Goal: Transaction & Acquisition: Purchase product/service

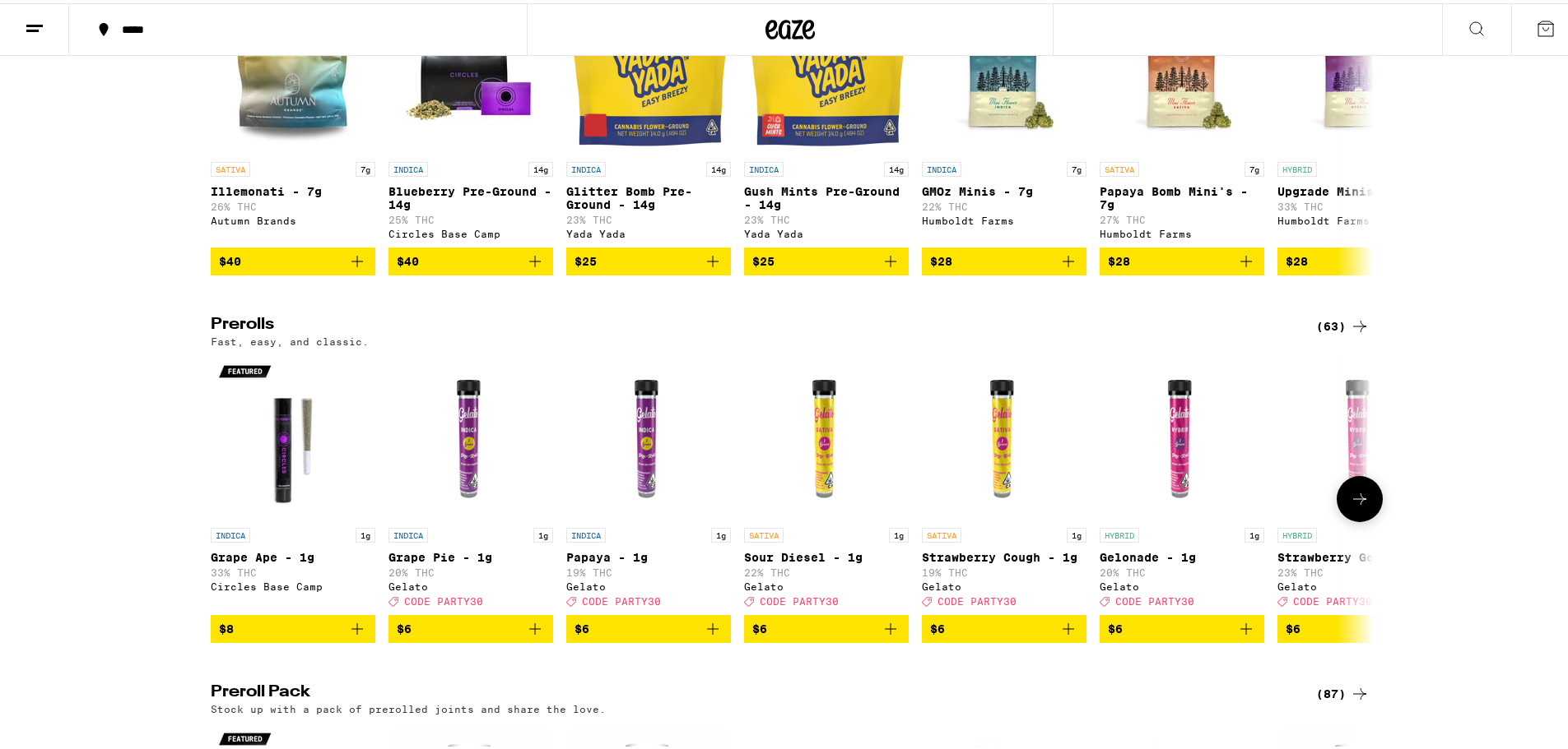
scroll to position [878, 0]
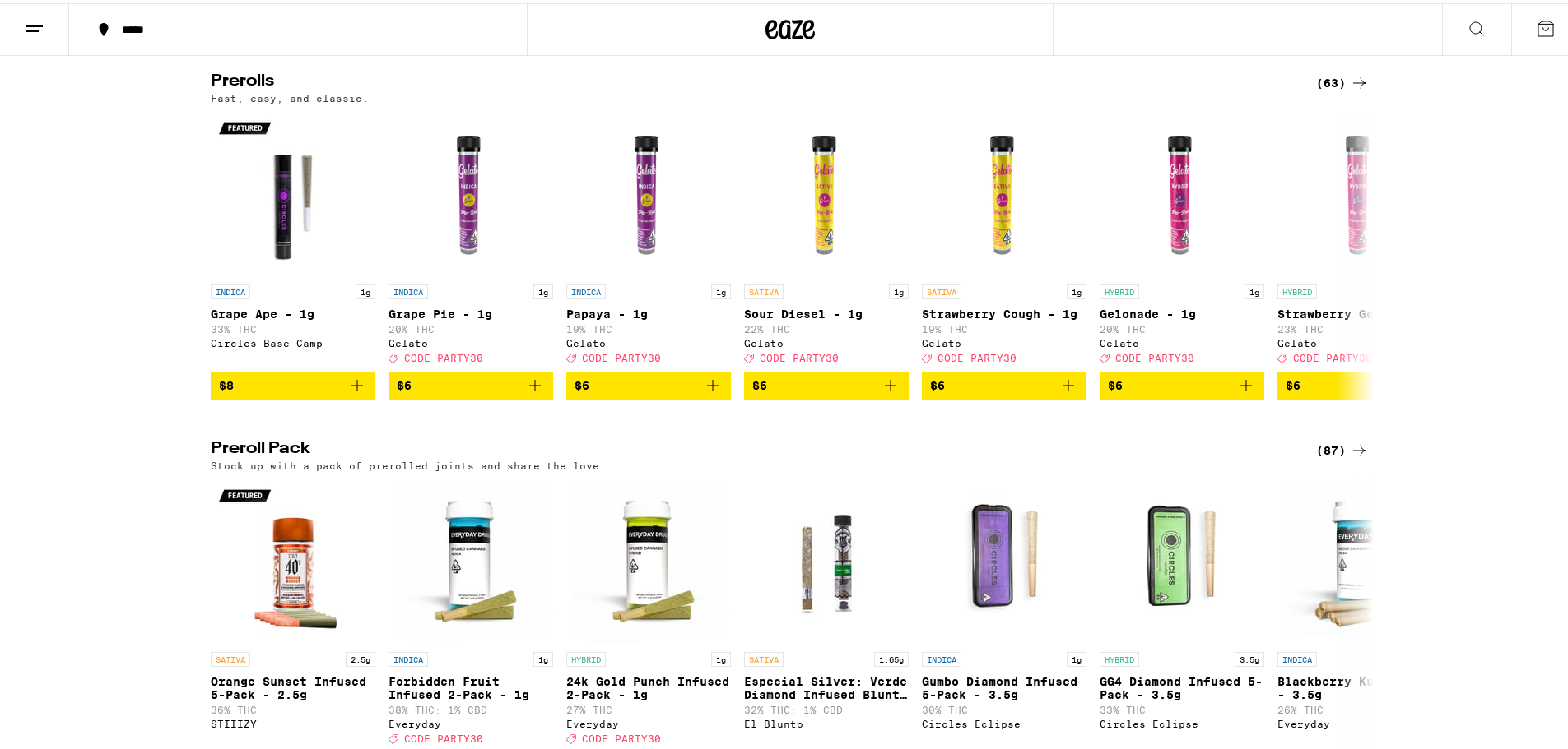
click at [1332, 458] on div "(87)" at bounding box center [1342, 448] width 53 height 20
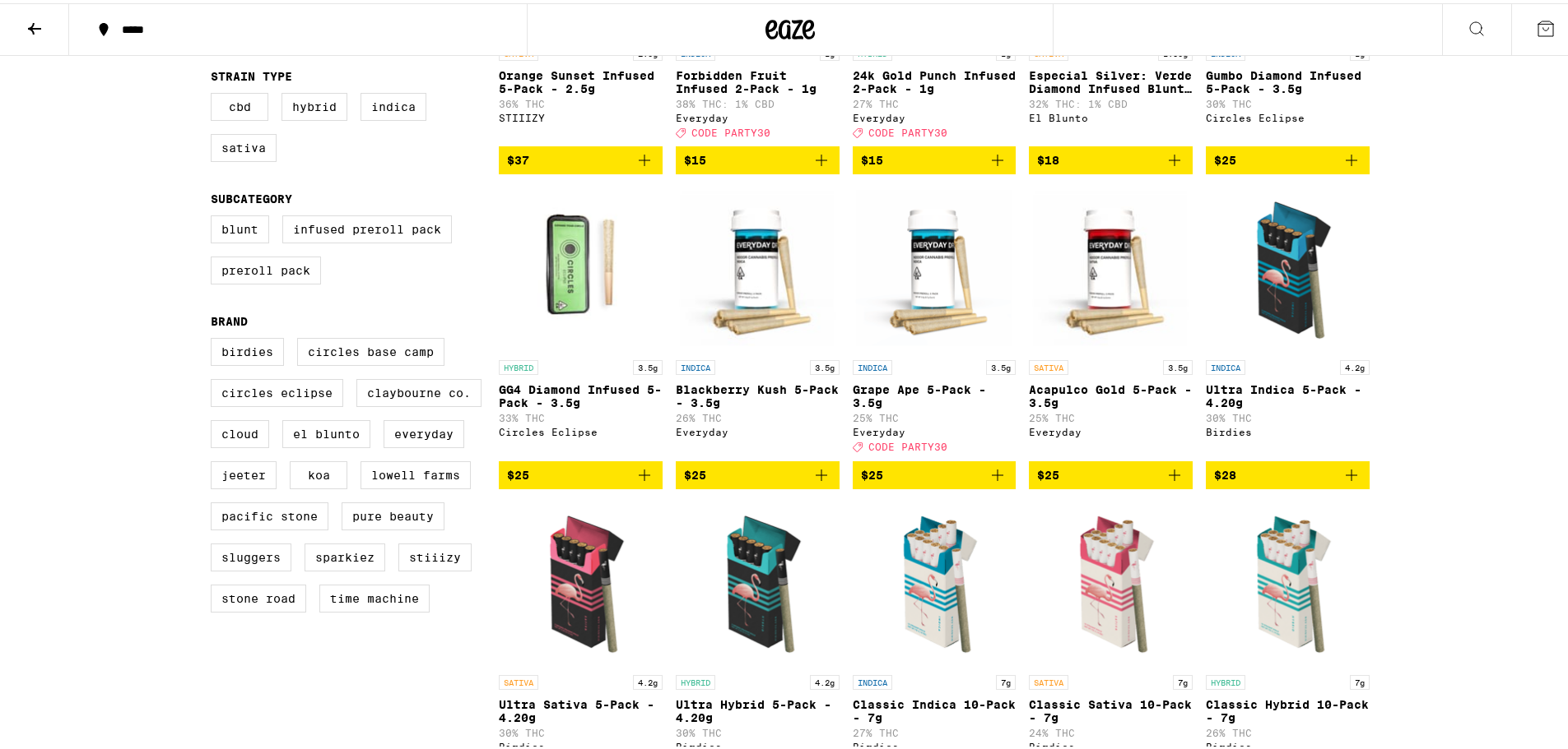
scroll to position [439, 0]
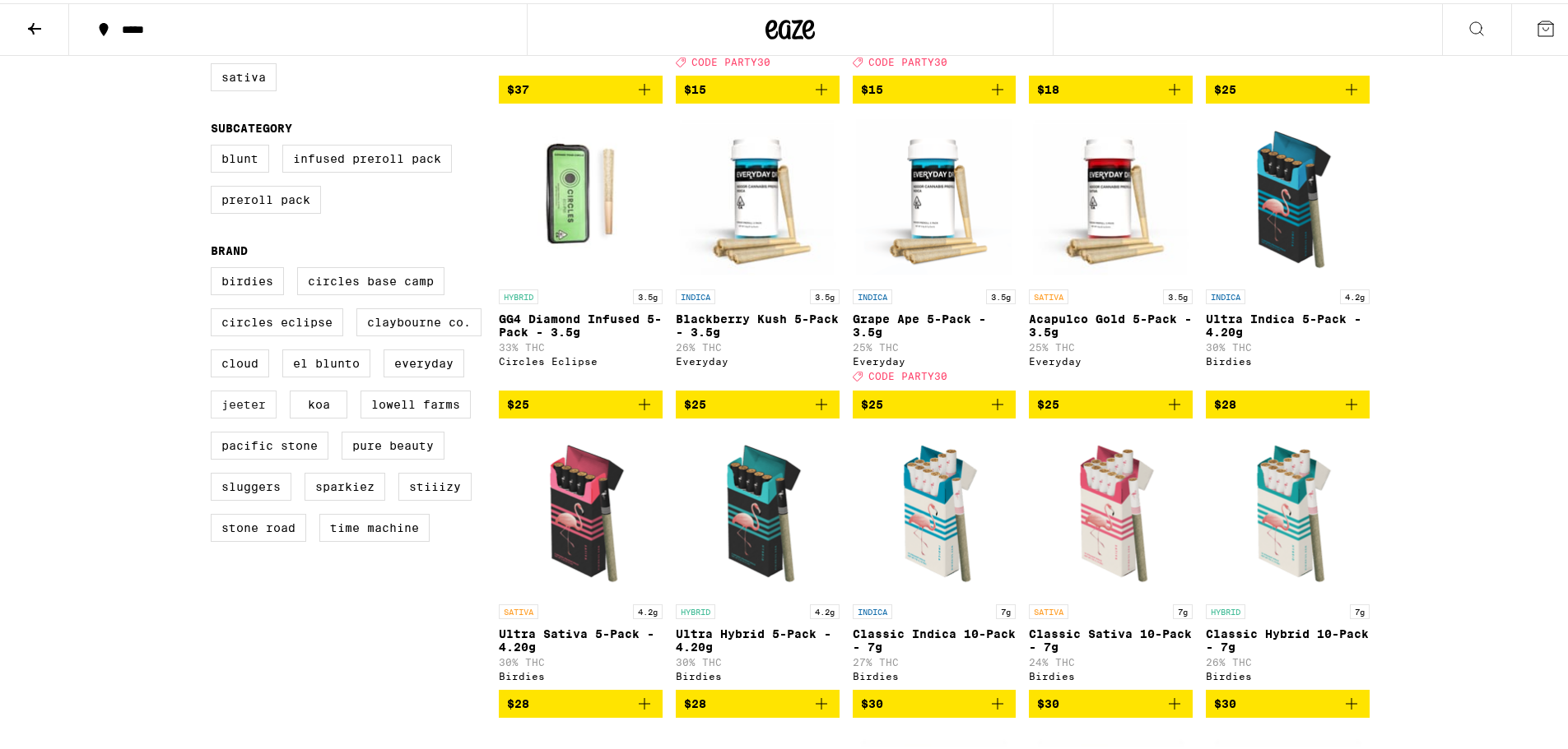
click at [252, 415] on label "Jeeter" at bounding box center [243, 401] width 66 height 28
click at [215, 267] on input "Jeeter" at bounding box center [214, 266] width 1 height 1
checkbox input "true"
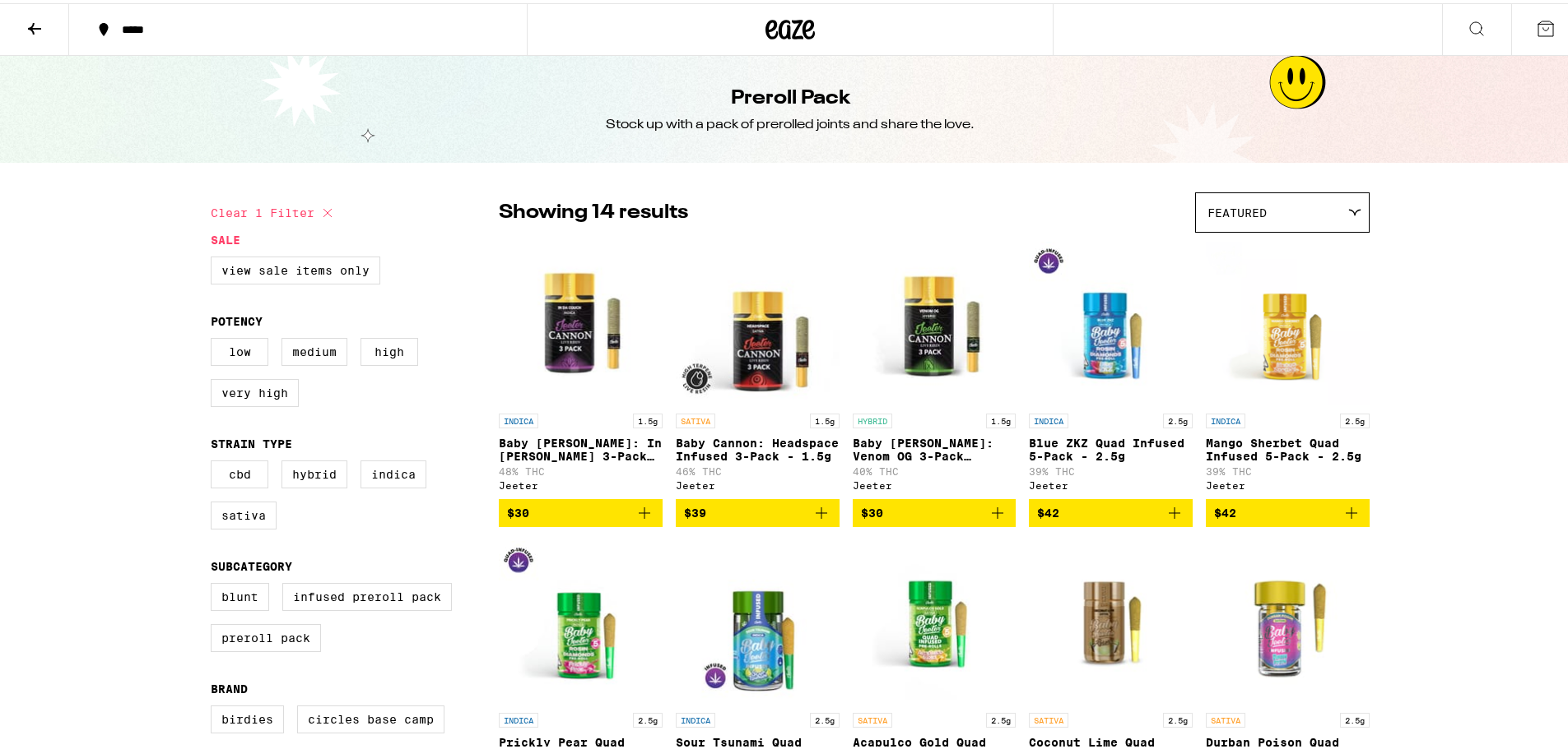
click at [26, 24] on icon at bounding box center [34, 25] width 20 height 20
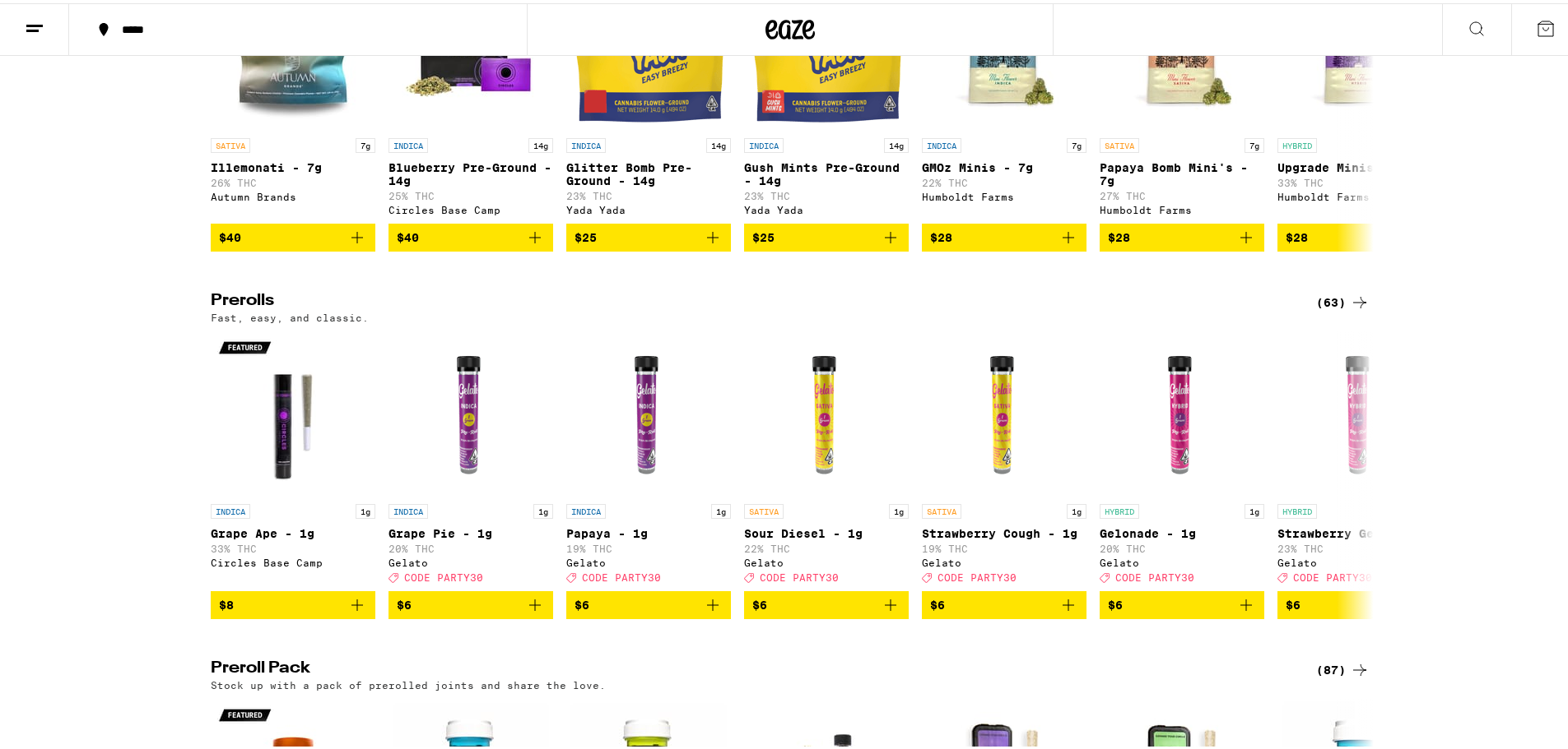
scroll to position [648, 0]
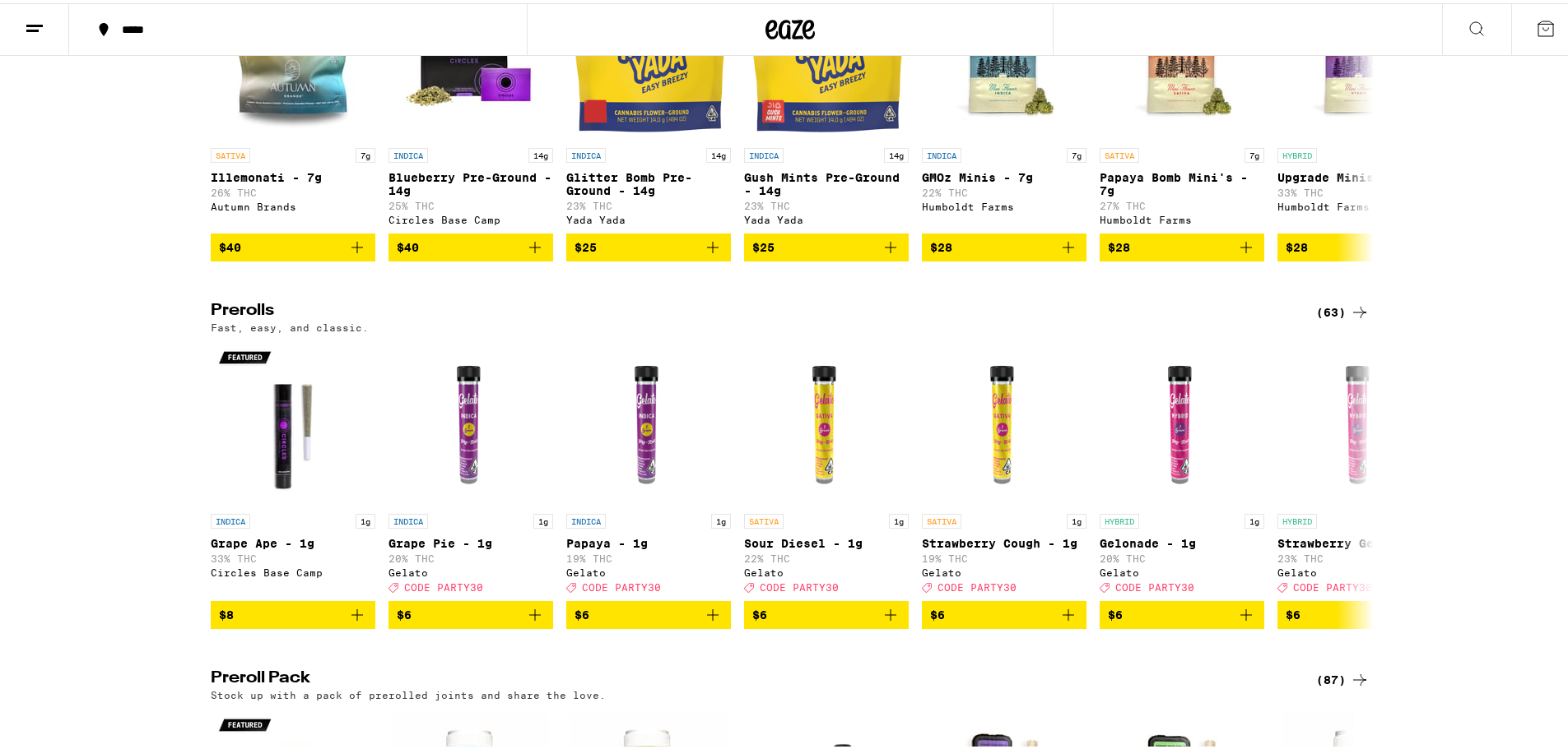
click at [1329, 319] on div "(63)" at bounding box center [1342, 309] width 53 height 20
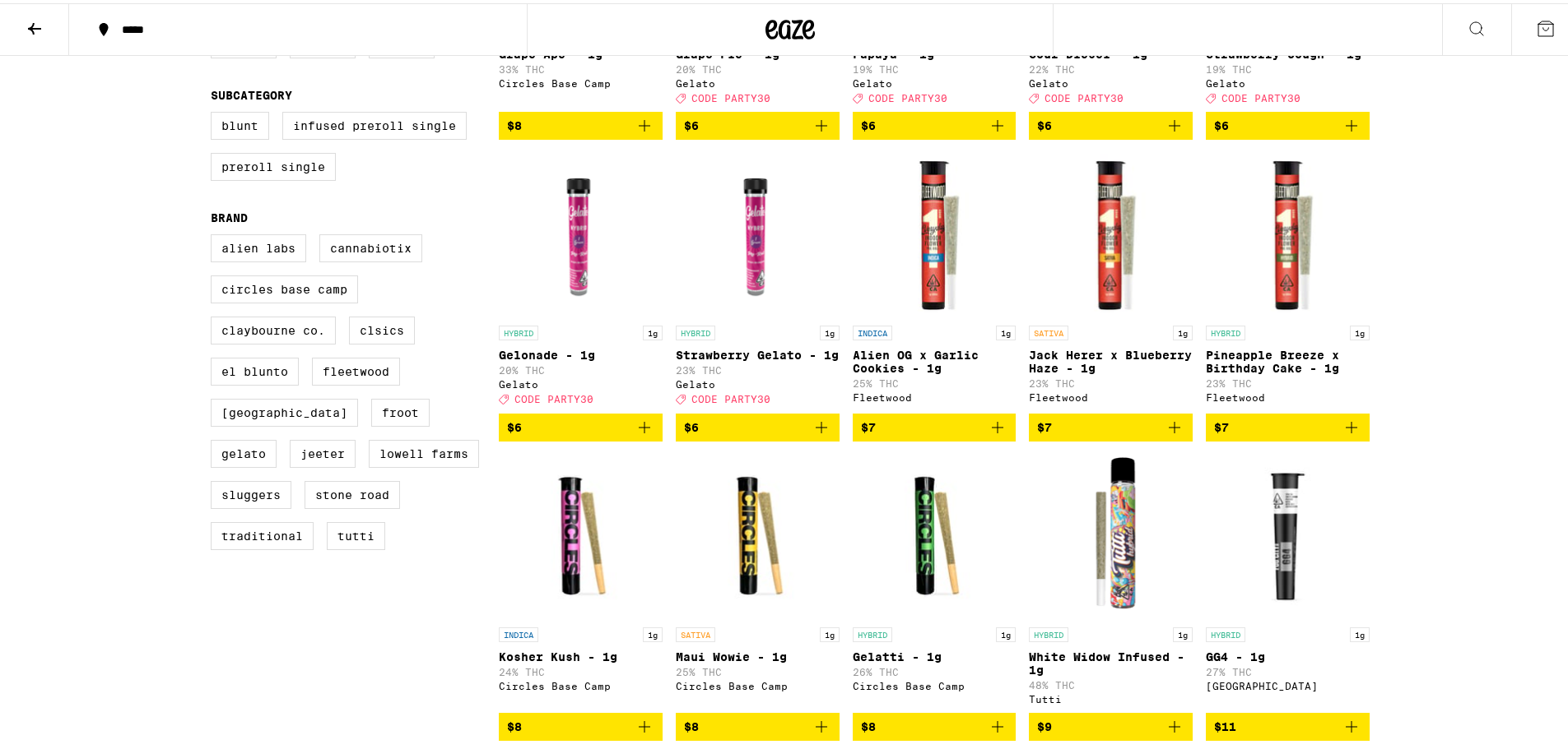
scroll to position [439, 0]
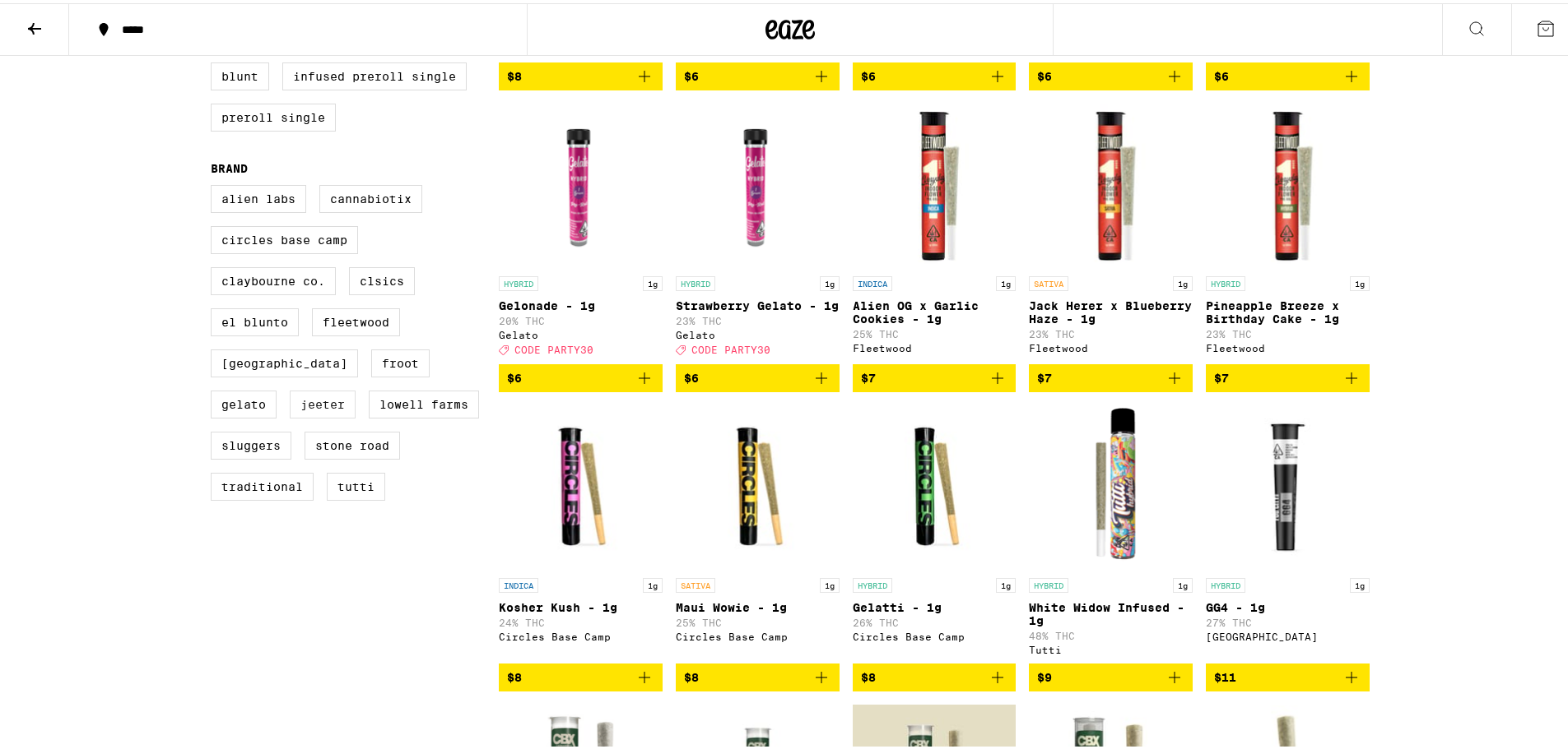
click at [319, 415] on label "Jeeter" at bounding box center [322, 401] width 66 height 28
click at [215, 185] on input "Jeeter" at bounding box center [214, 184] width 1 height 1
checkbox input "true"
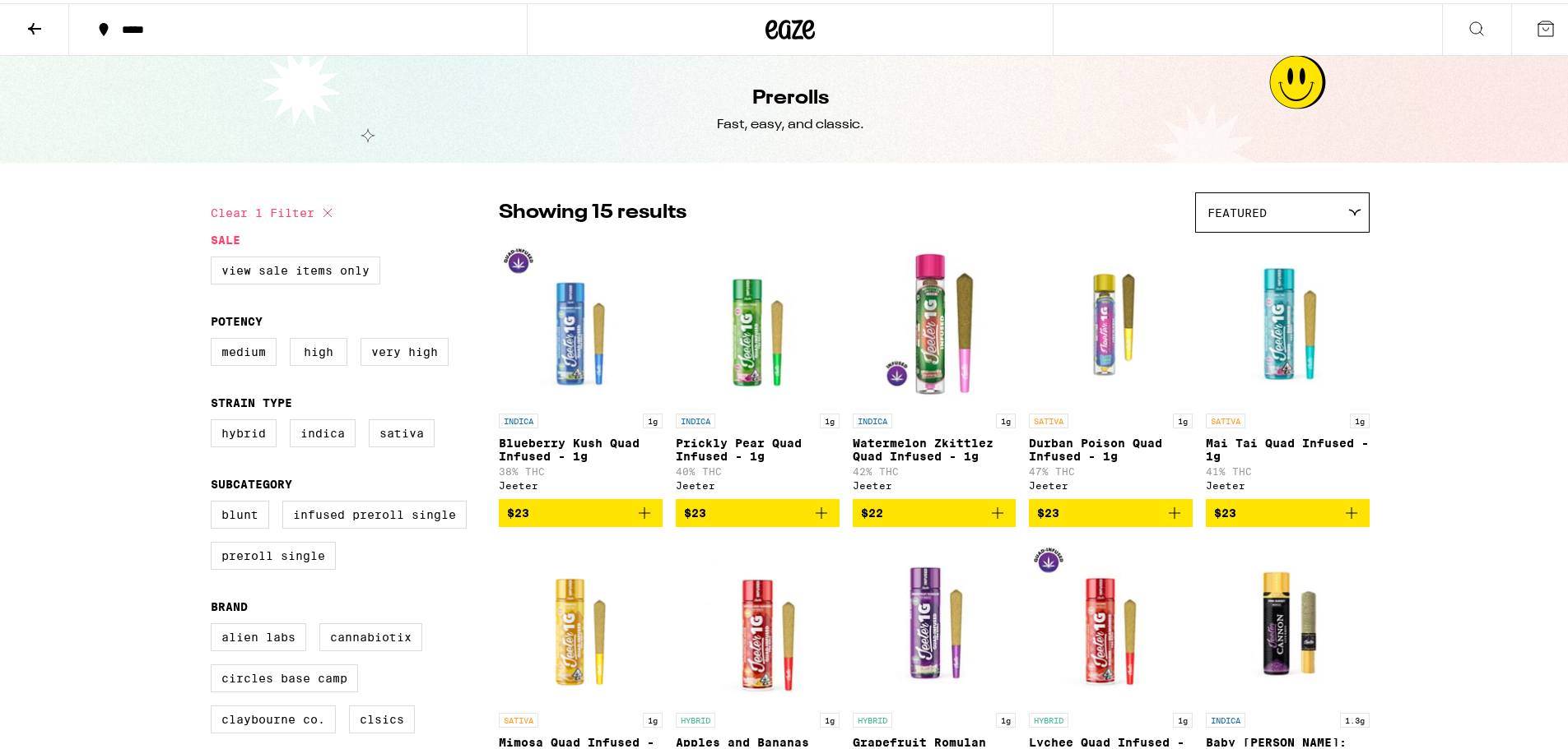
click at [36, 25] on icon at bounding box center [34, 25] width 13 height 12
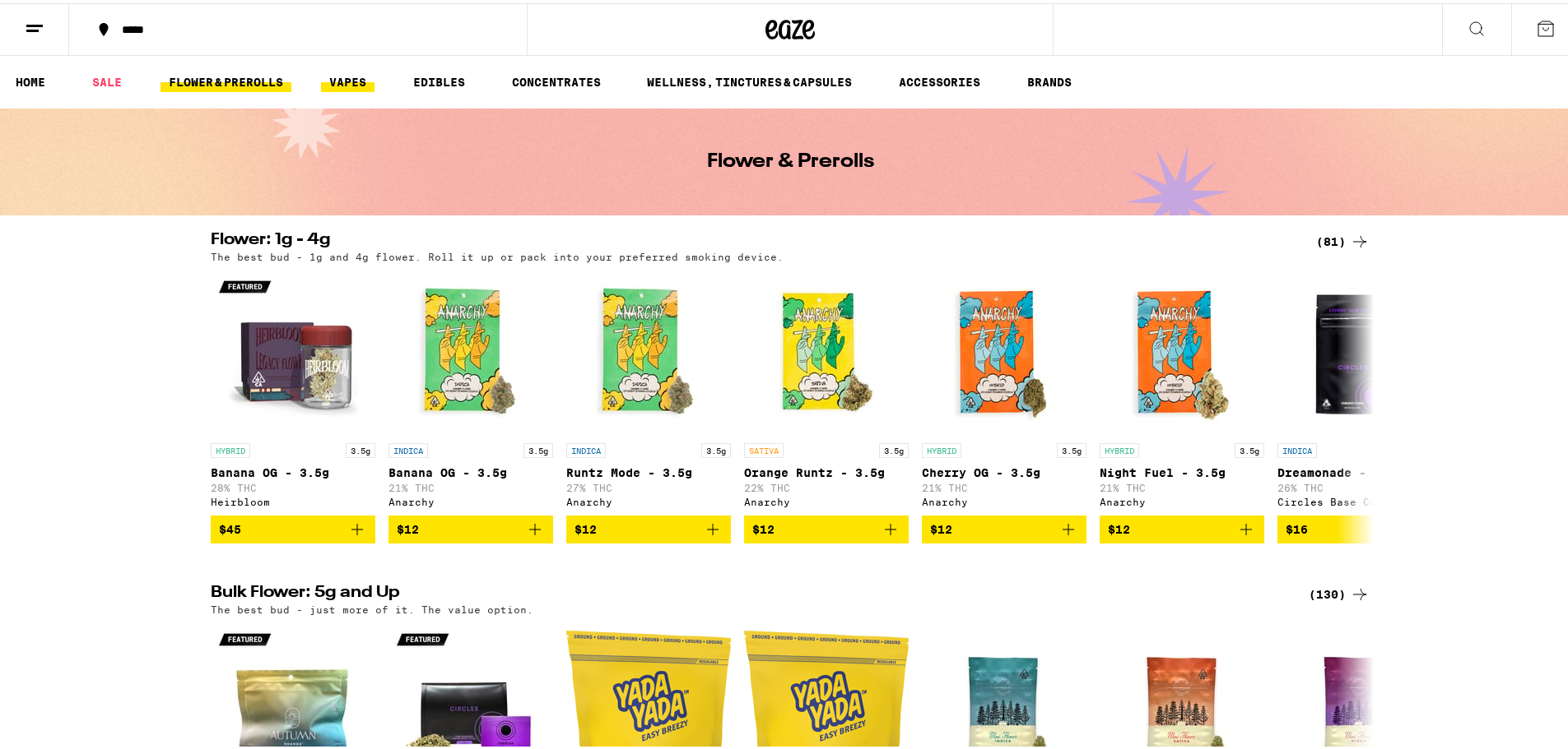
click at [341, 76] on link "VAPES" at bounding box center [347, 79] width 53 height 20
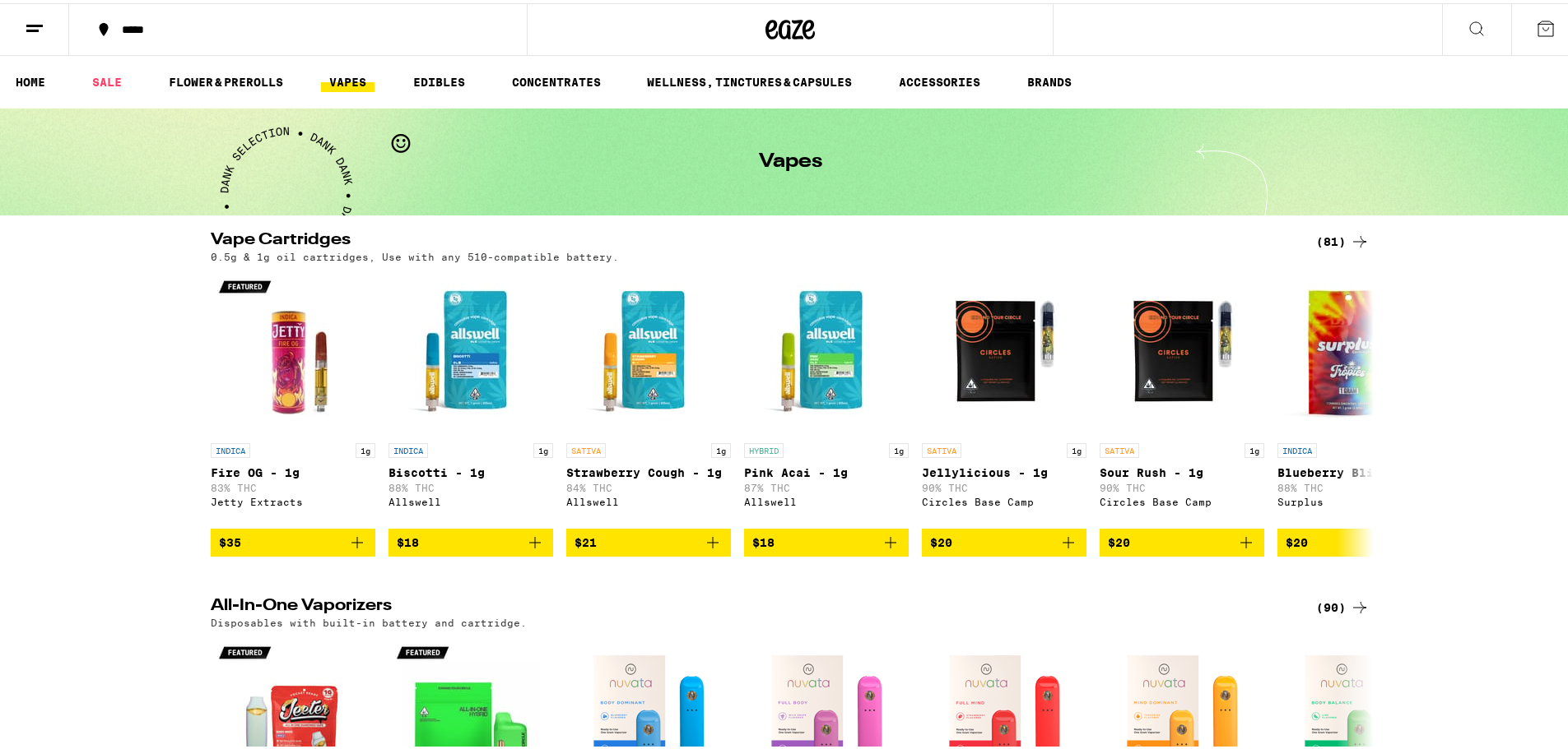
click at [1329, 238] on div "(81)" at bounding box center [1342, 238] width 53 height 20
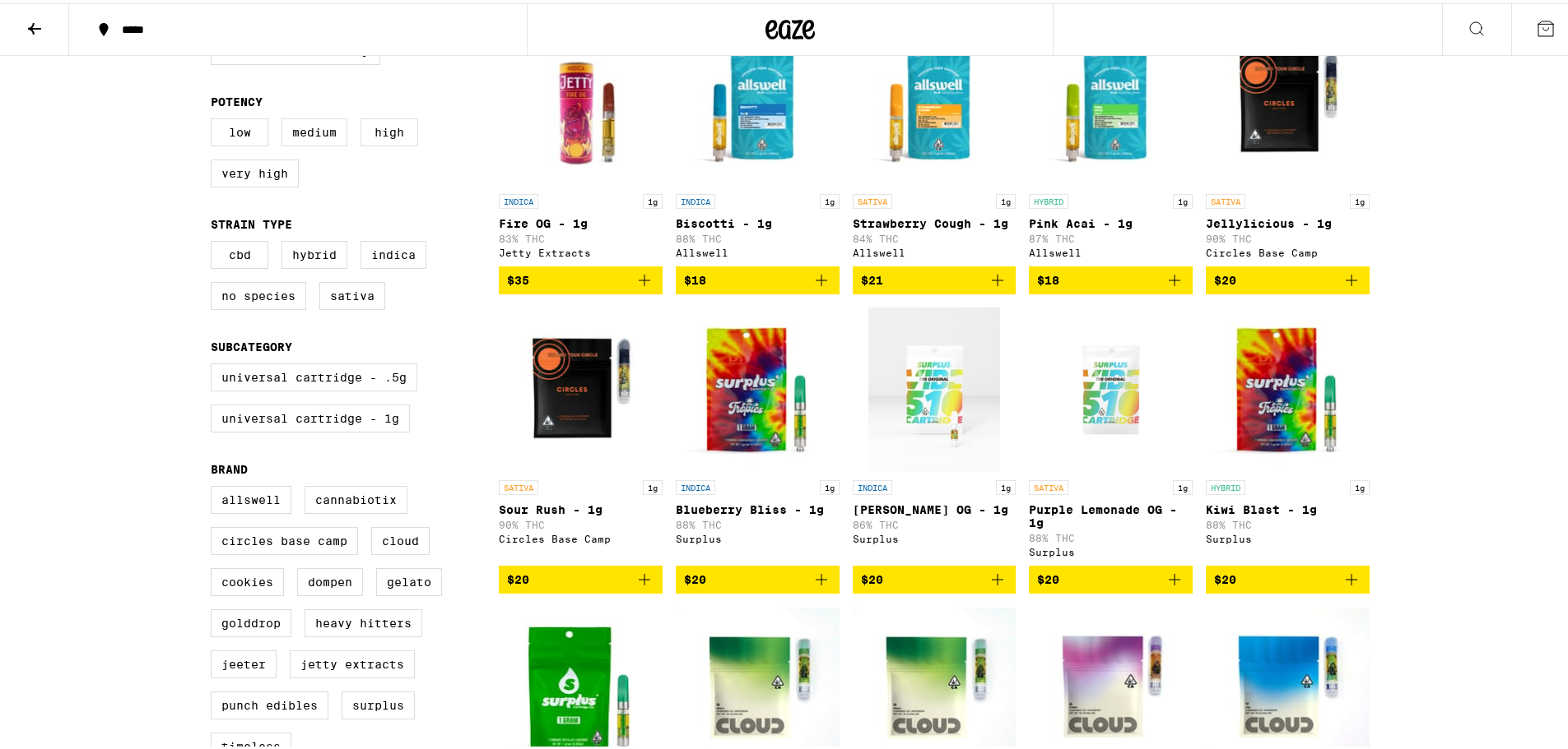
scroll to position [439, 0]
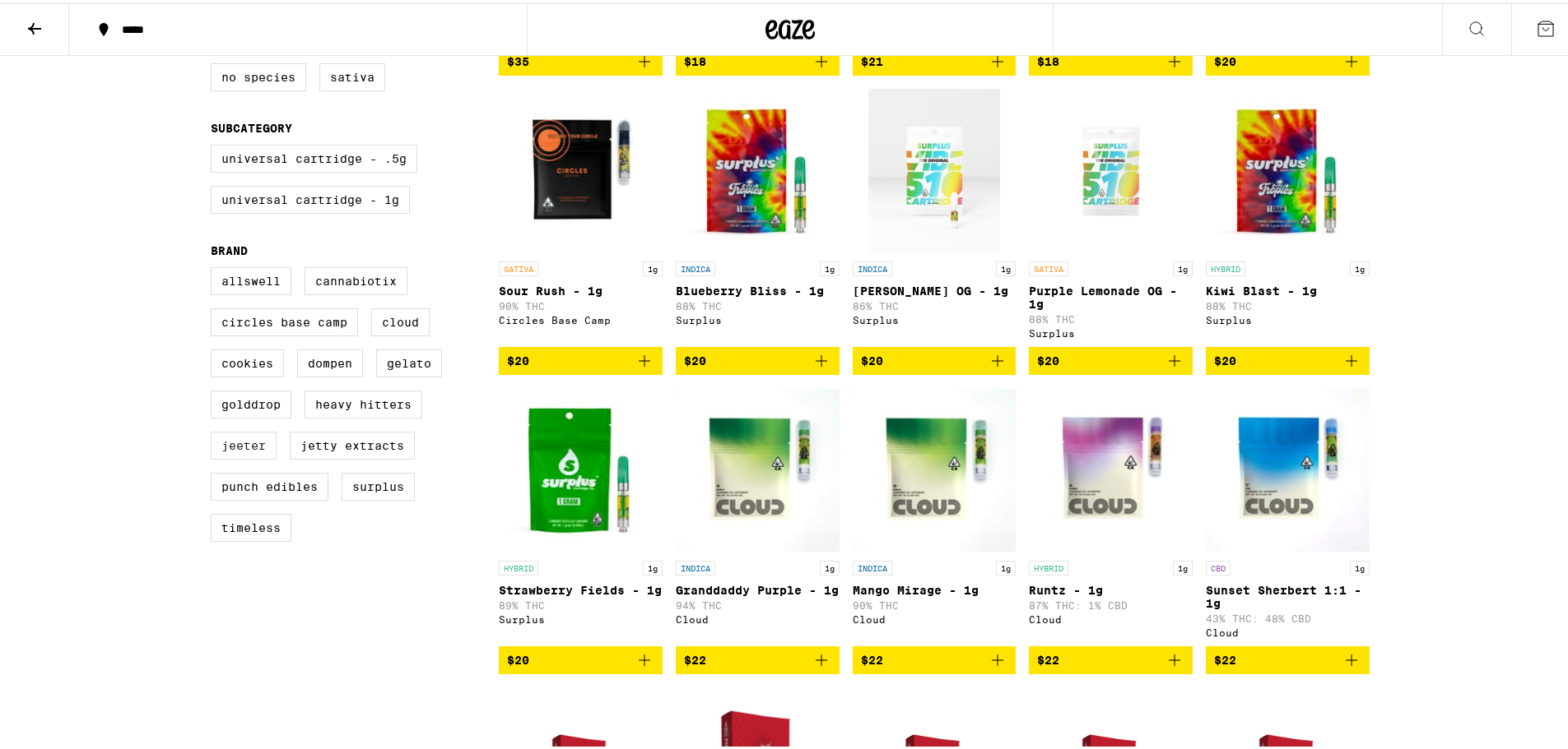
click at [256, 457] on label "Jeeter" at bounding box center [243, 442] width 66 height 28
click at [215, 267] on input "Jeeter" at bounding box center [214, 266] width 1 height 1
checkbox input "true"
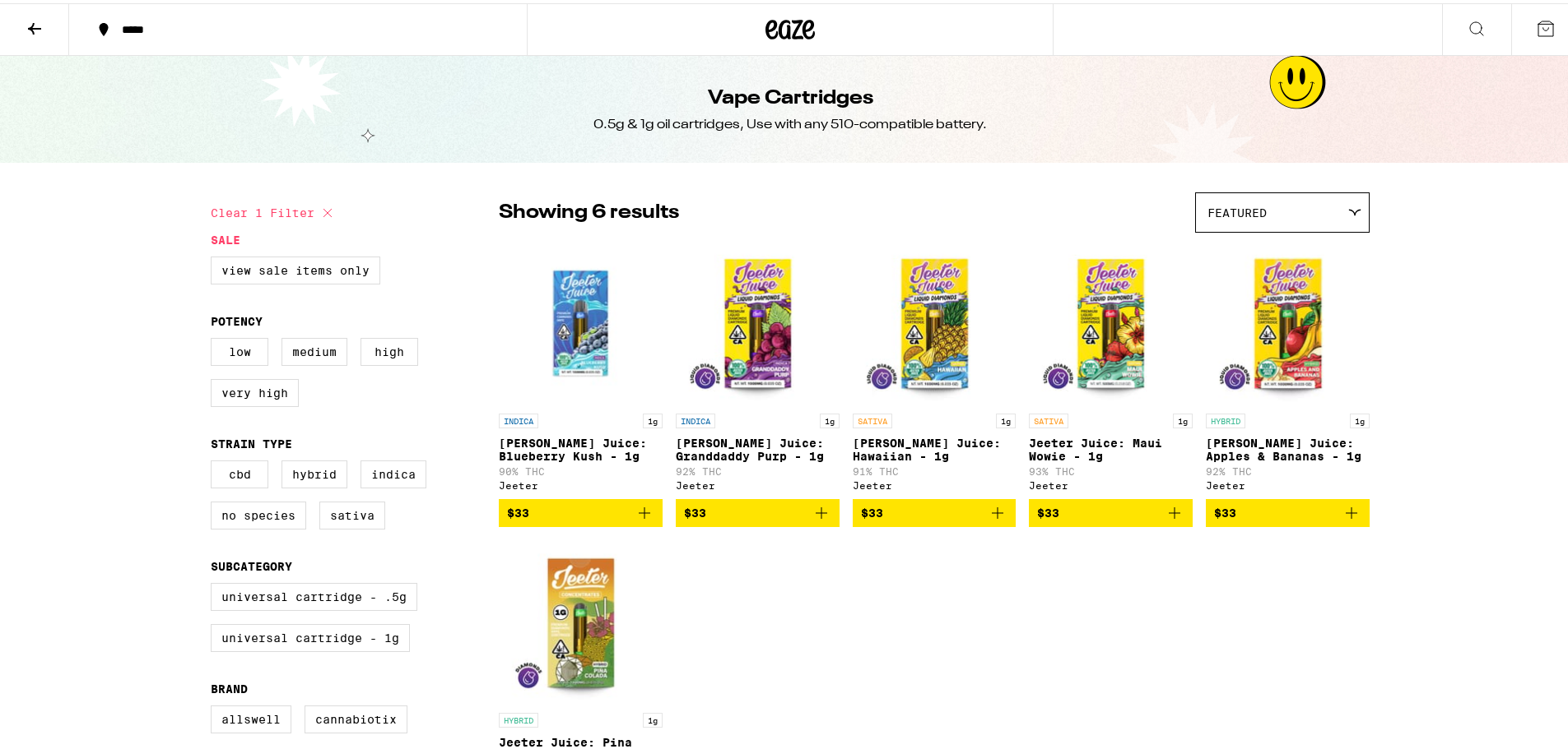
click at [27, 24] on icon at bounding box center [34, 25] width 20 height 20
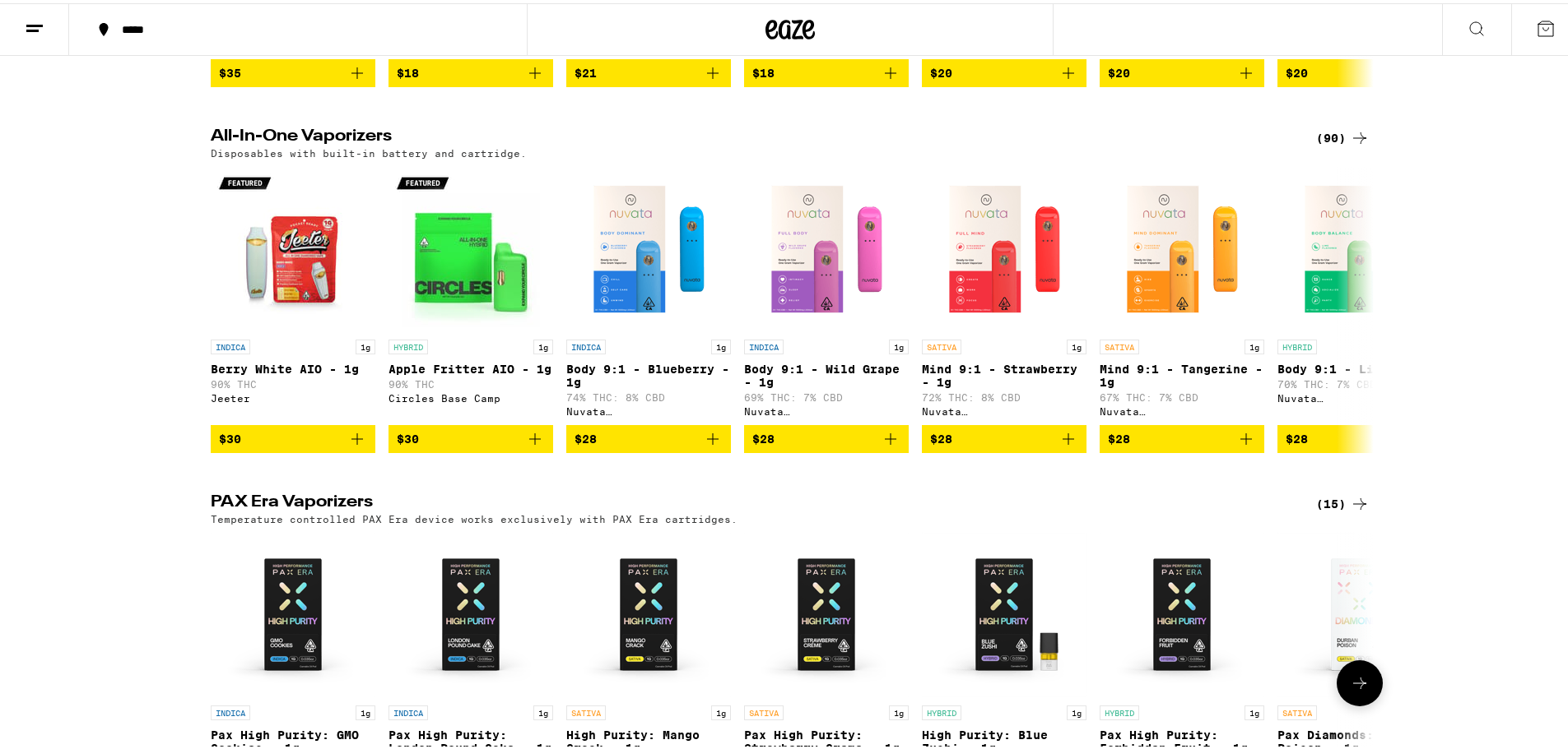
scroll to position [445, 0]
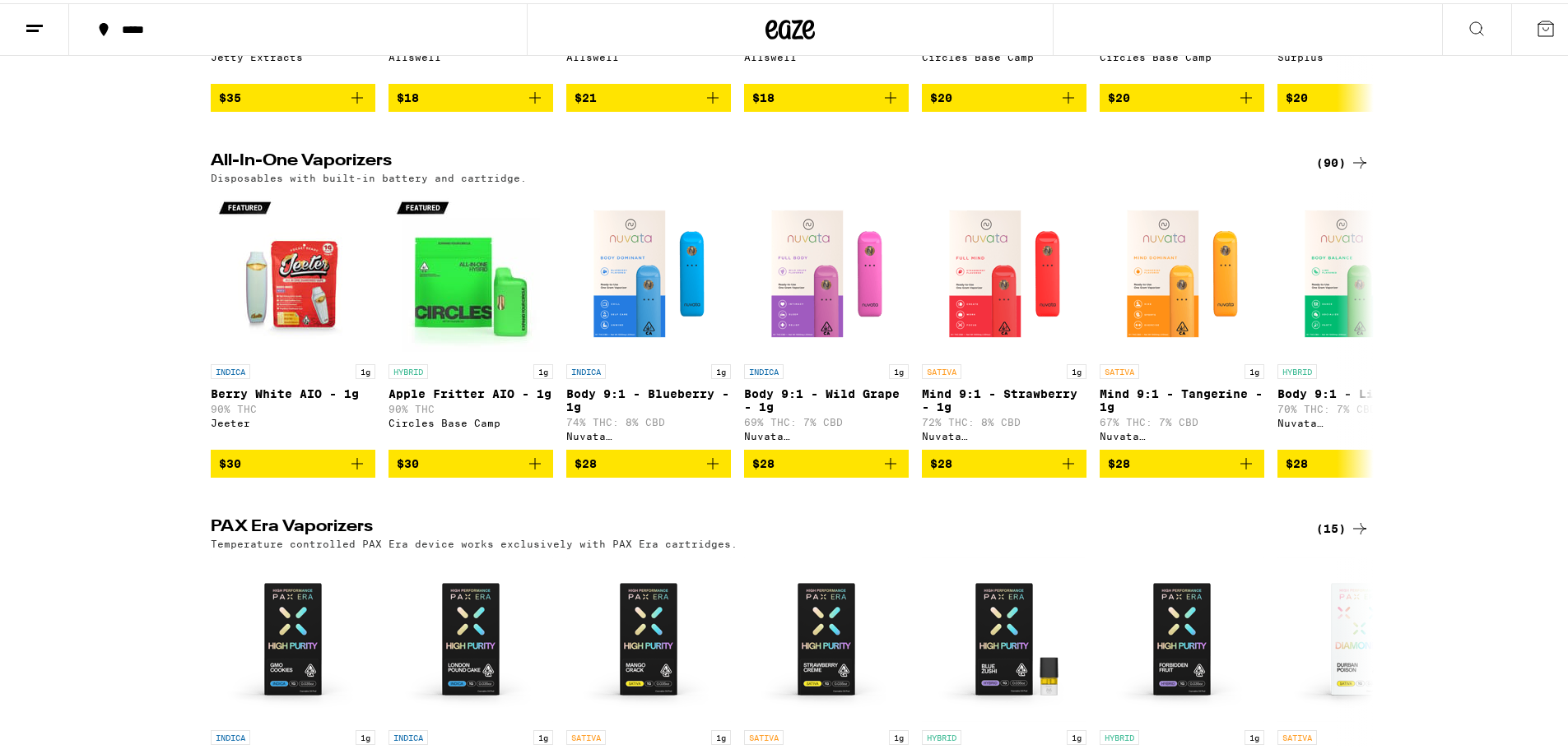
click at [1333, 169] on div "(90)" at bounding box center [1342, 160] width 53 height 20
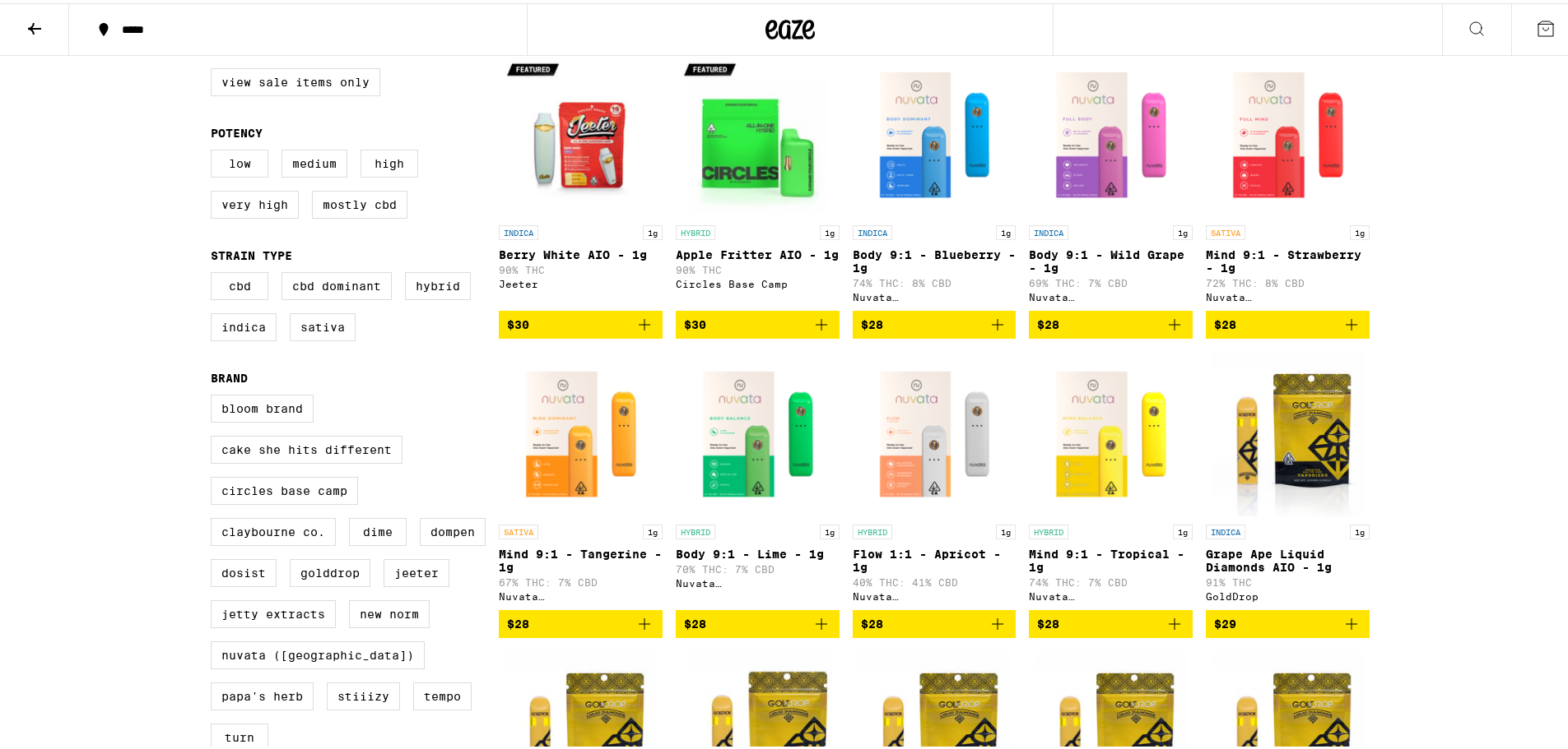
scroll to position [219, 0]
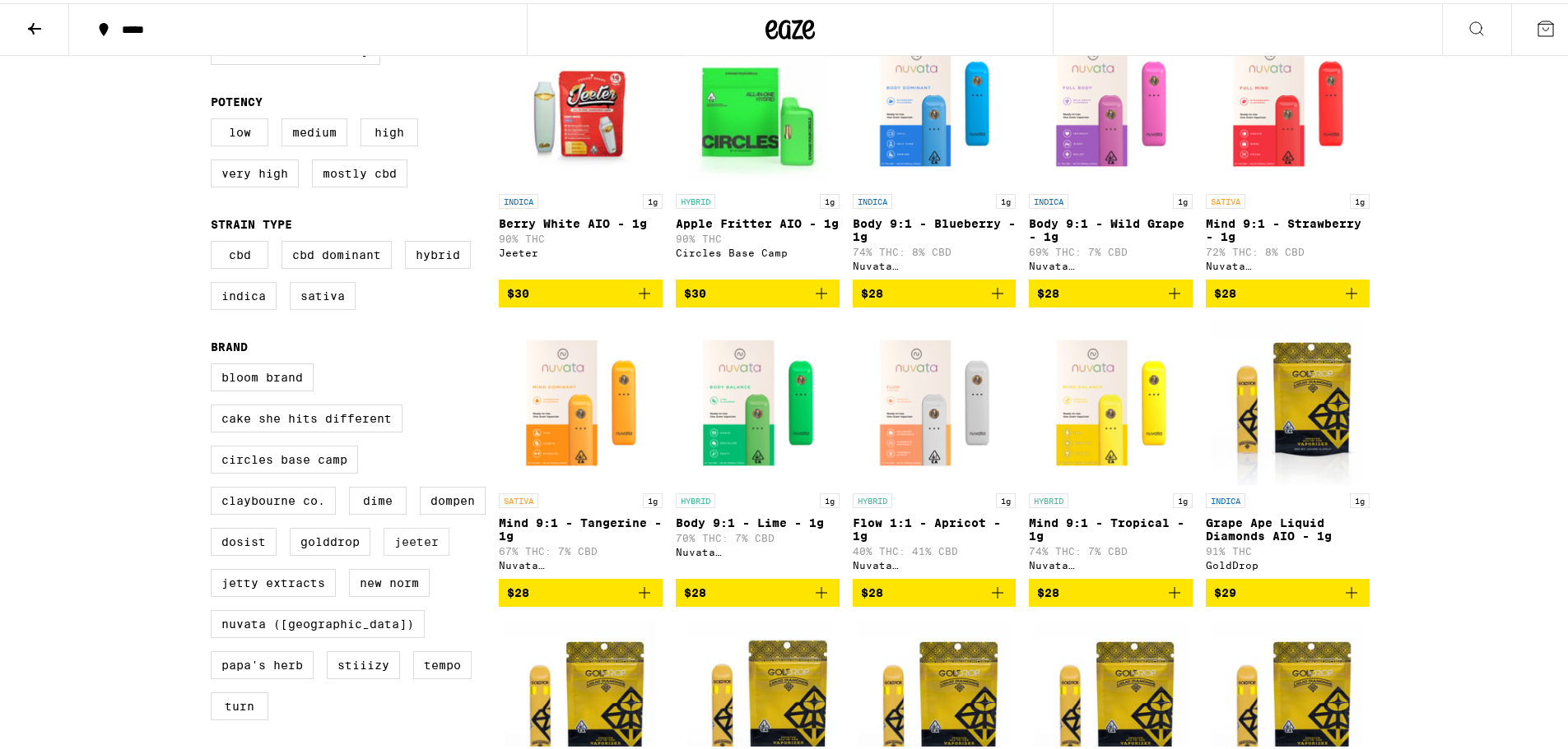
click at [383, 553] on label "Jeeter" at bounding box center [416, 539] width 66 height 28
click at [215, 363] on input "Jeeter" at bounding box center [214, 362] width 1 height 1
checkbox input "true"
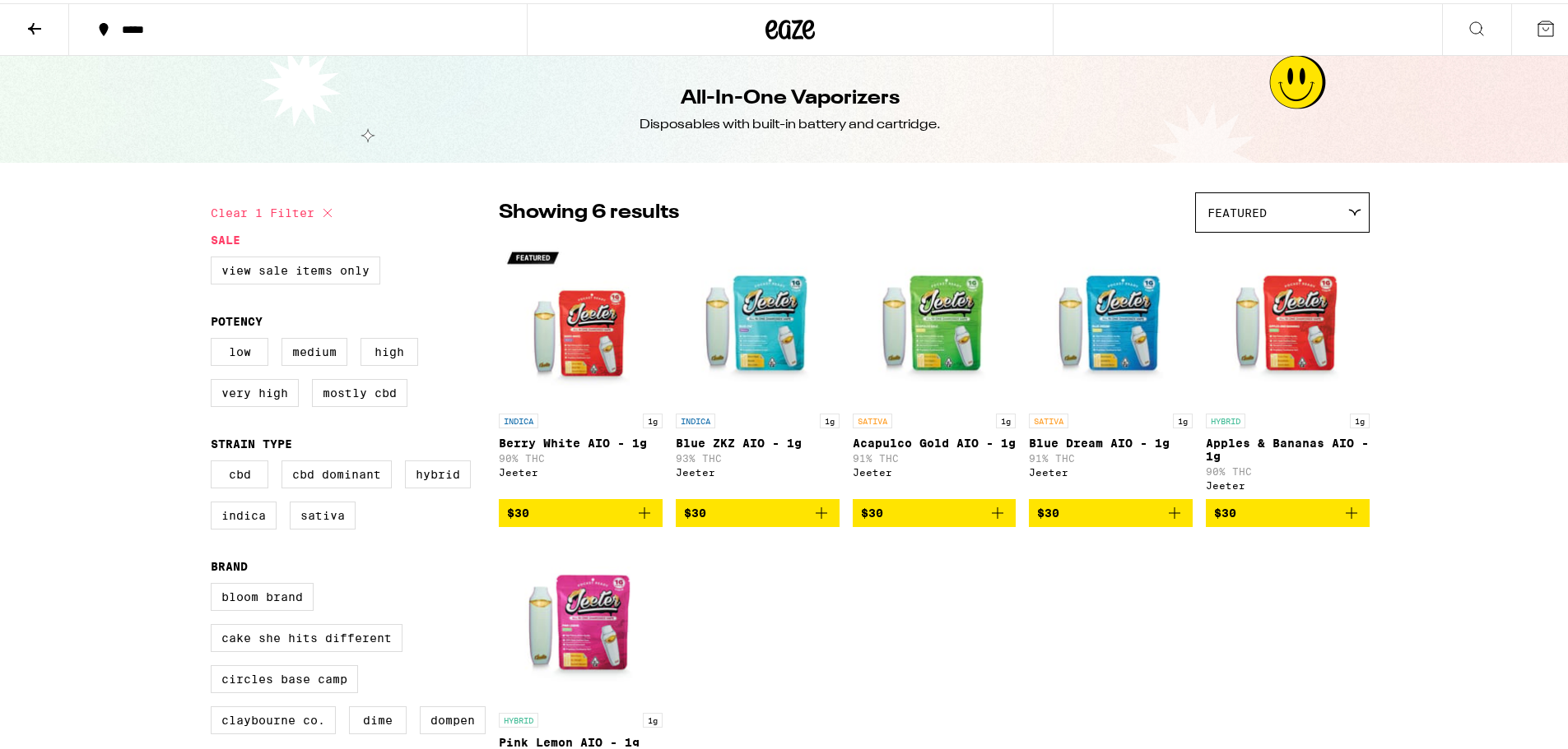
click at [43, 14] on button at bounding box center [34, 27] width 69 height 52
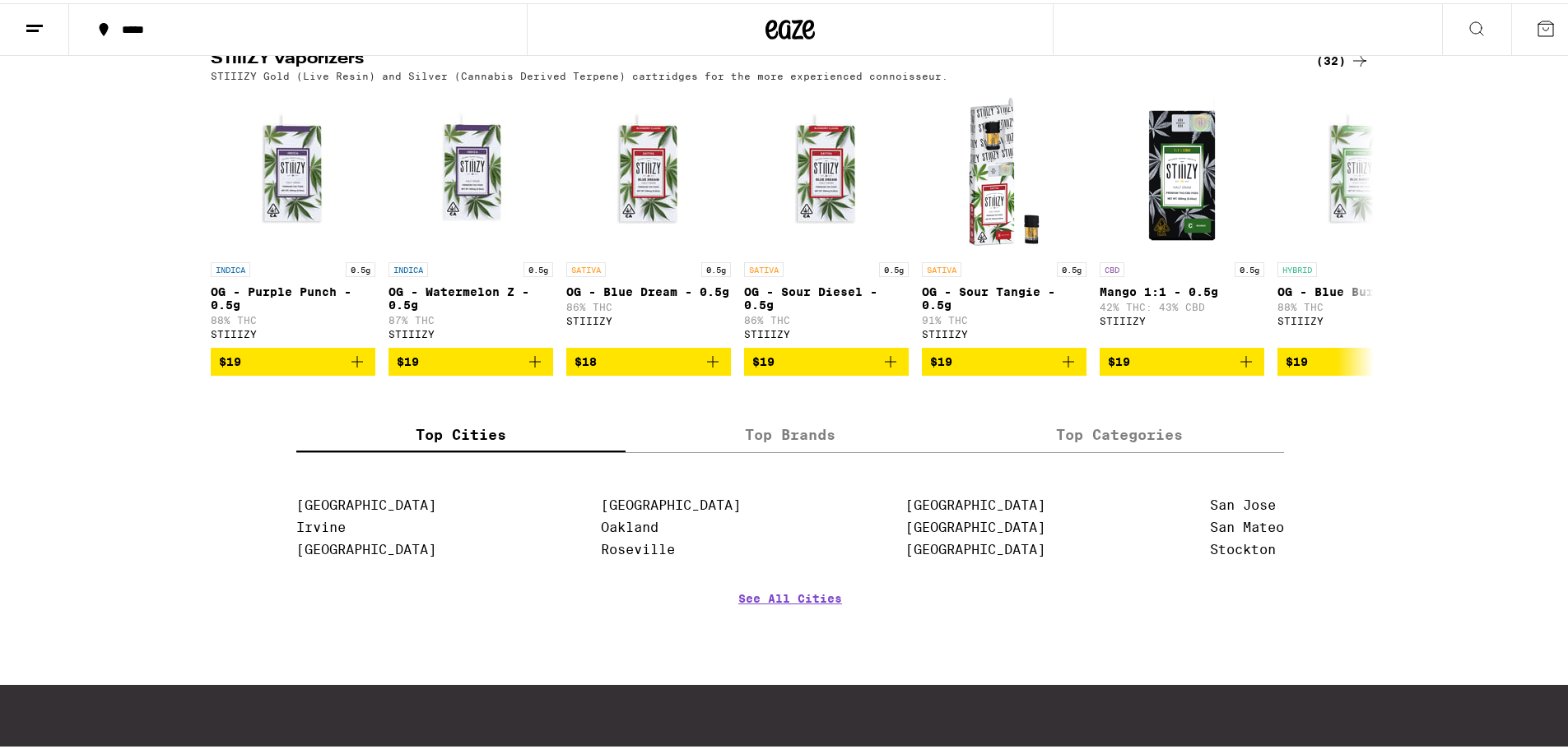
scroll to position [1097, 0]
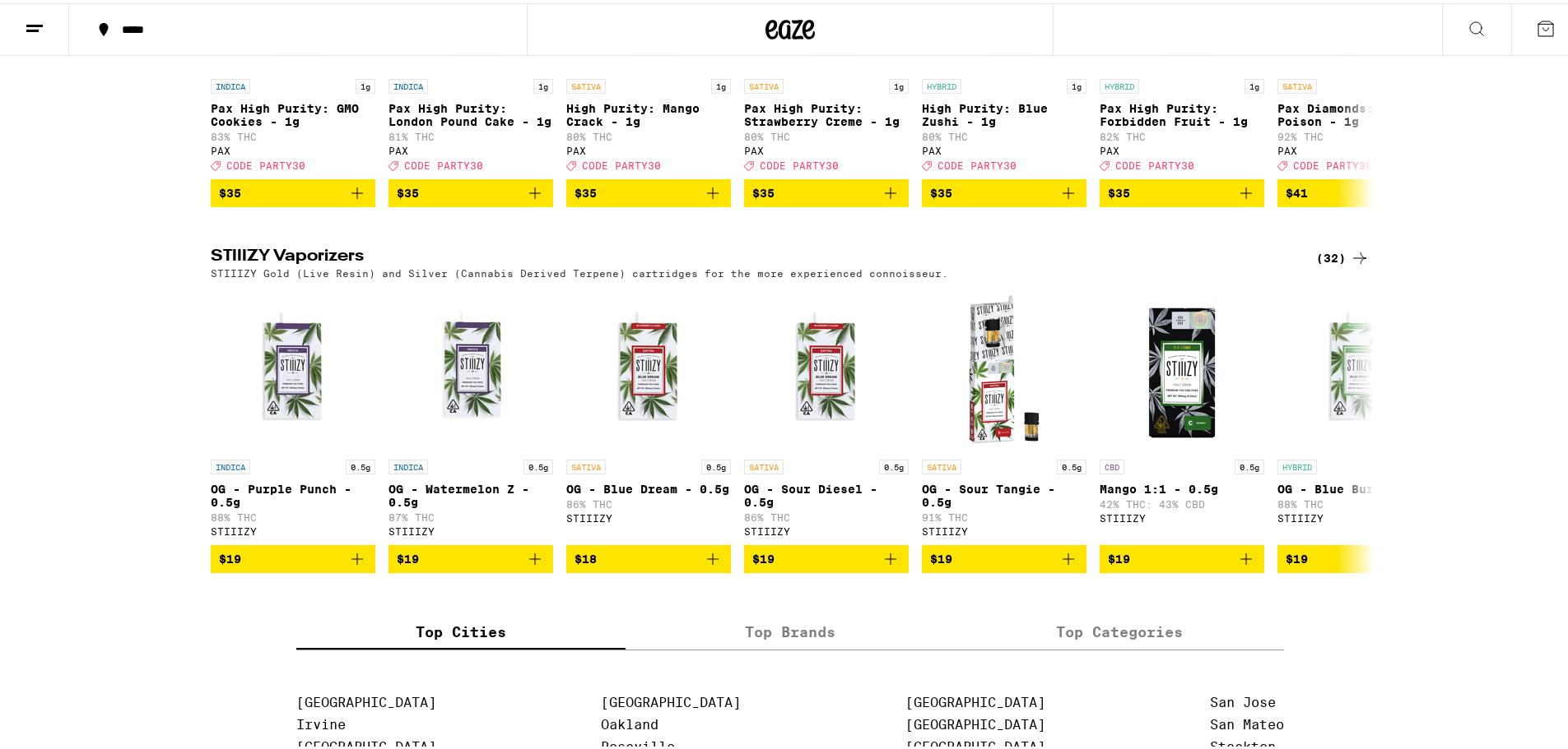
click at [1331, 265] on div "(32)" at bounding box center [1342, 255] width 53 height 20
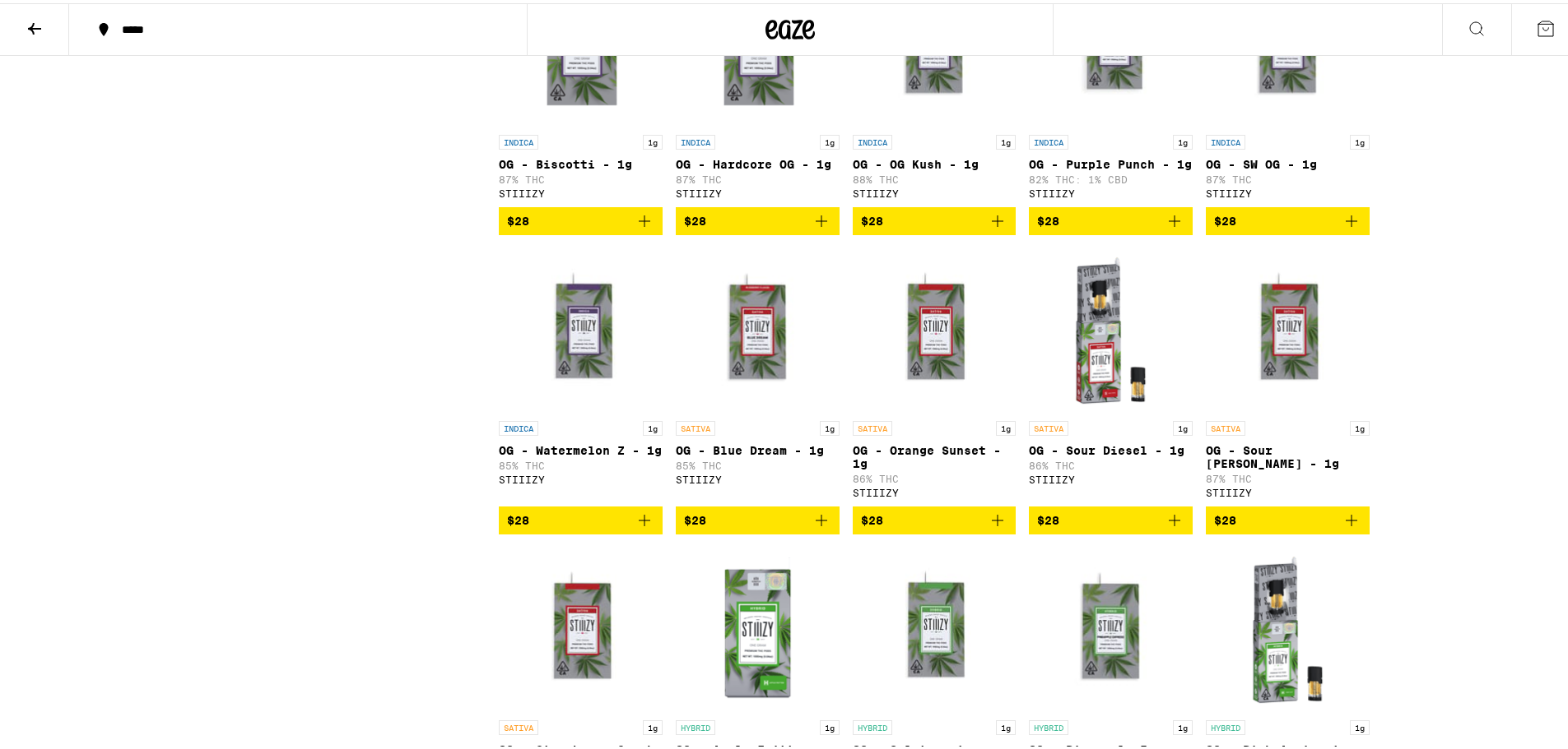
scroll to position [658, 0]
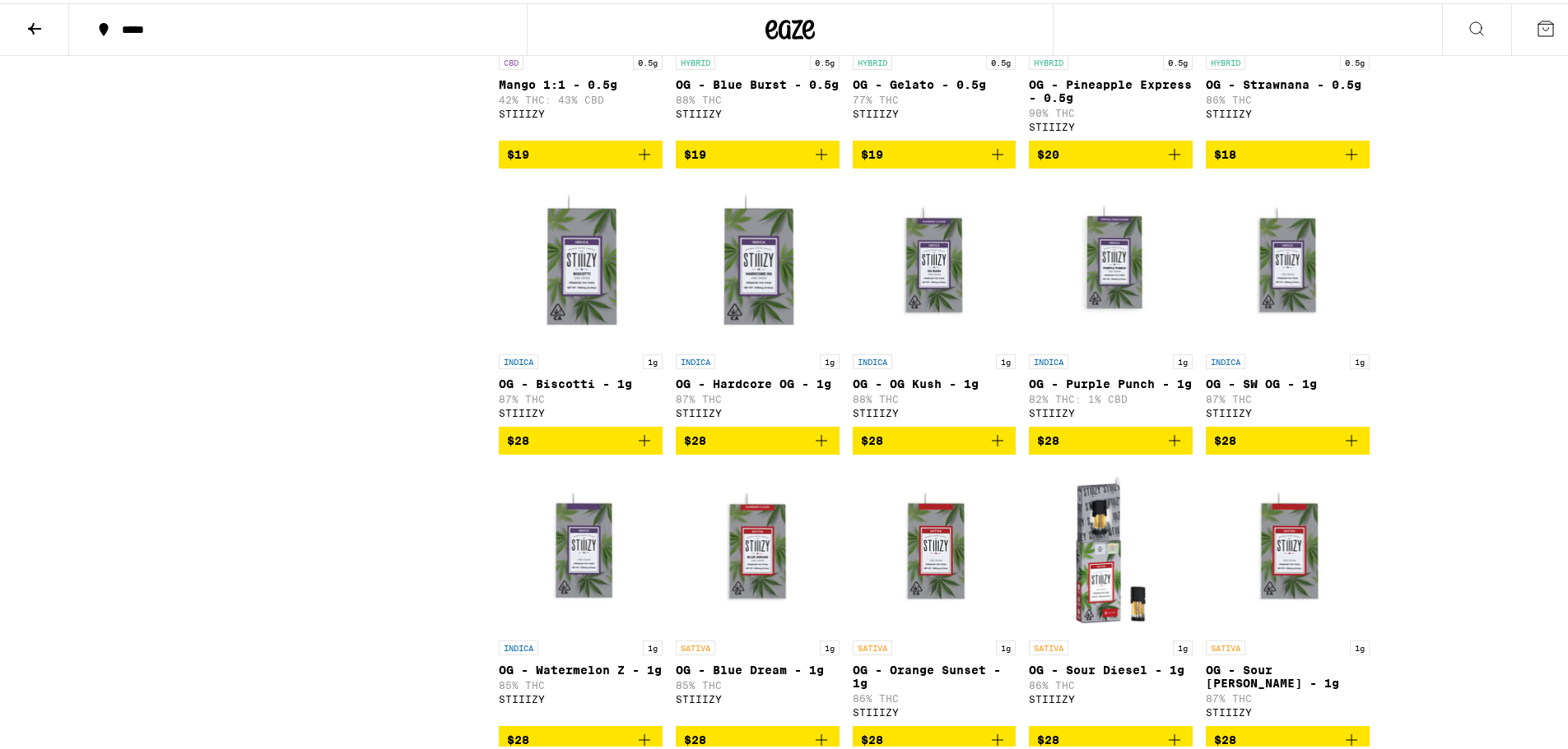
click at [33, 22] on icon at bounding box center [34, 25] width 13 height 12
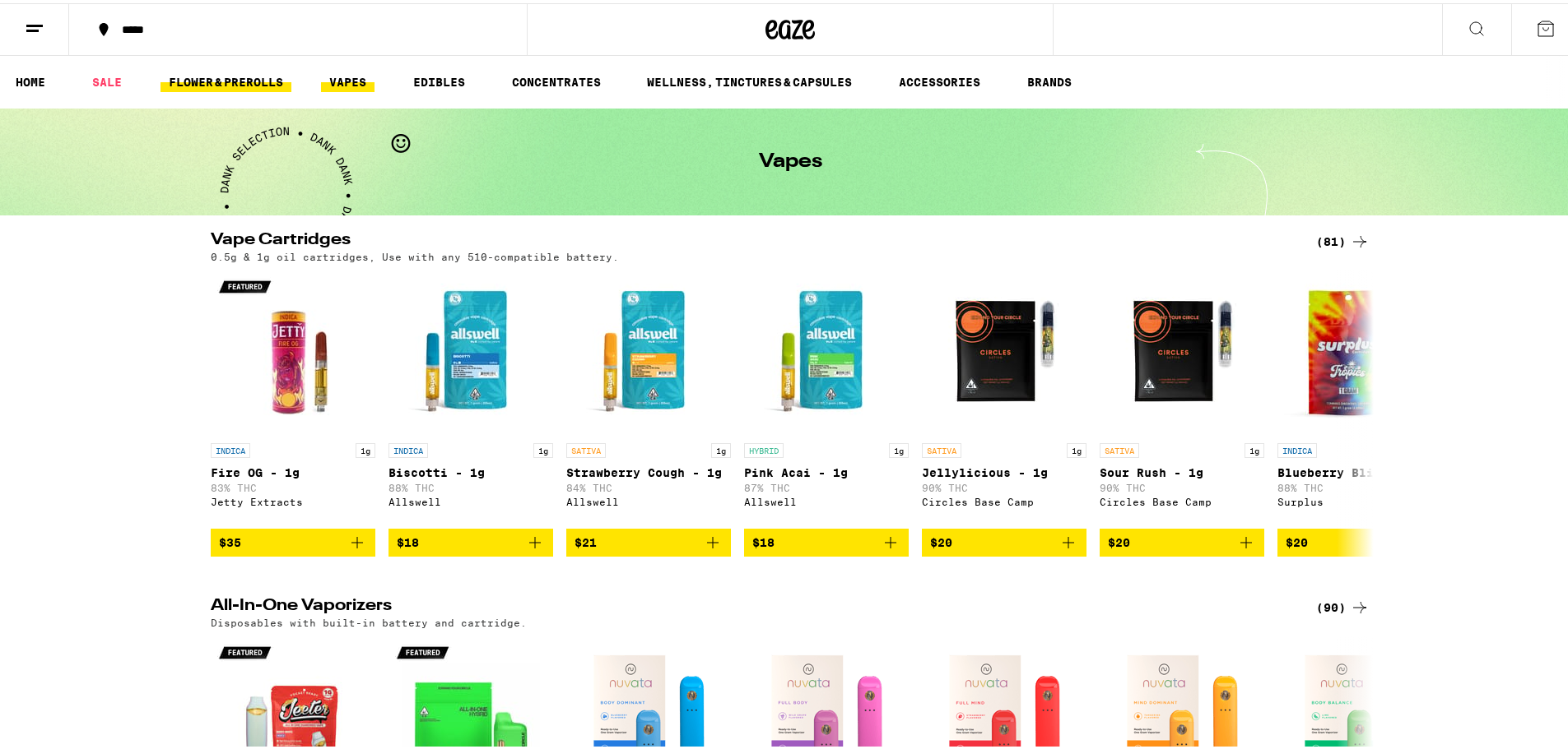
click at [201, 76] on link "FLOWER & PREROLLS" at bounding box center [225, 79] width 130 height 20
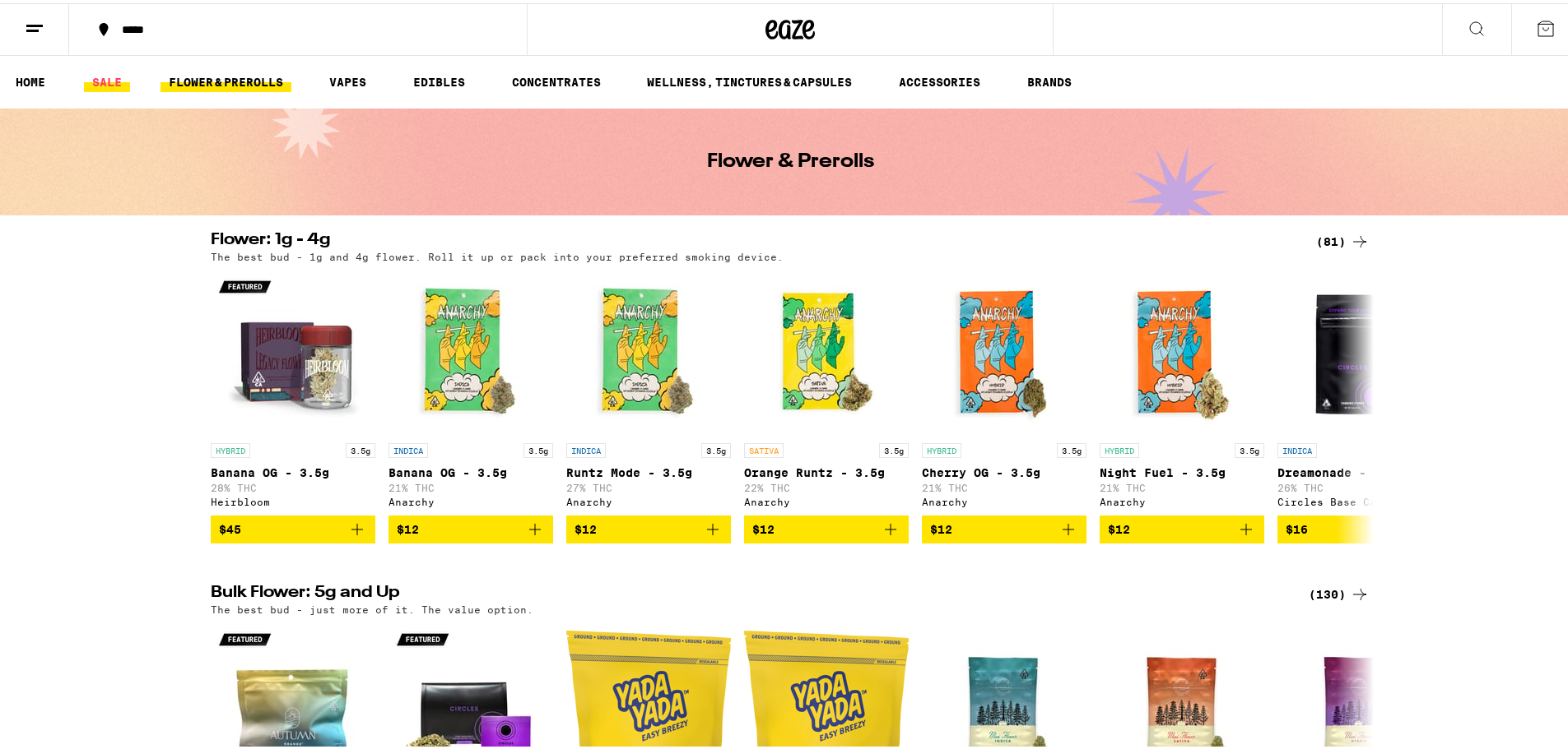
click at [124, 79] on link "SALE" at bounding box center [106, 79] width 46 height 20
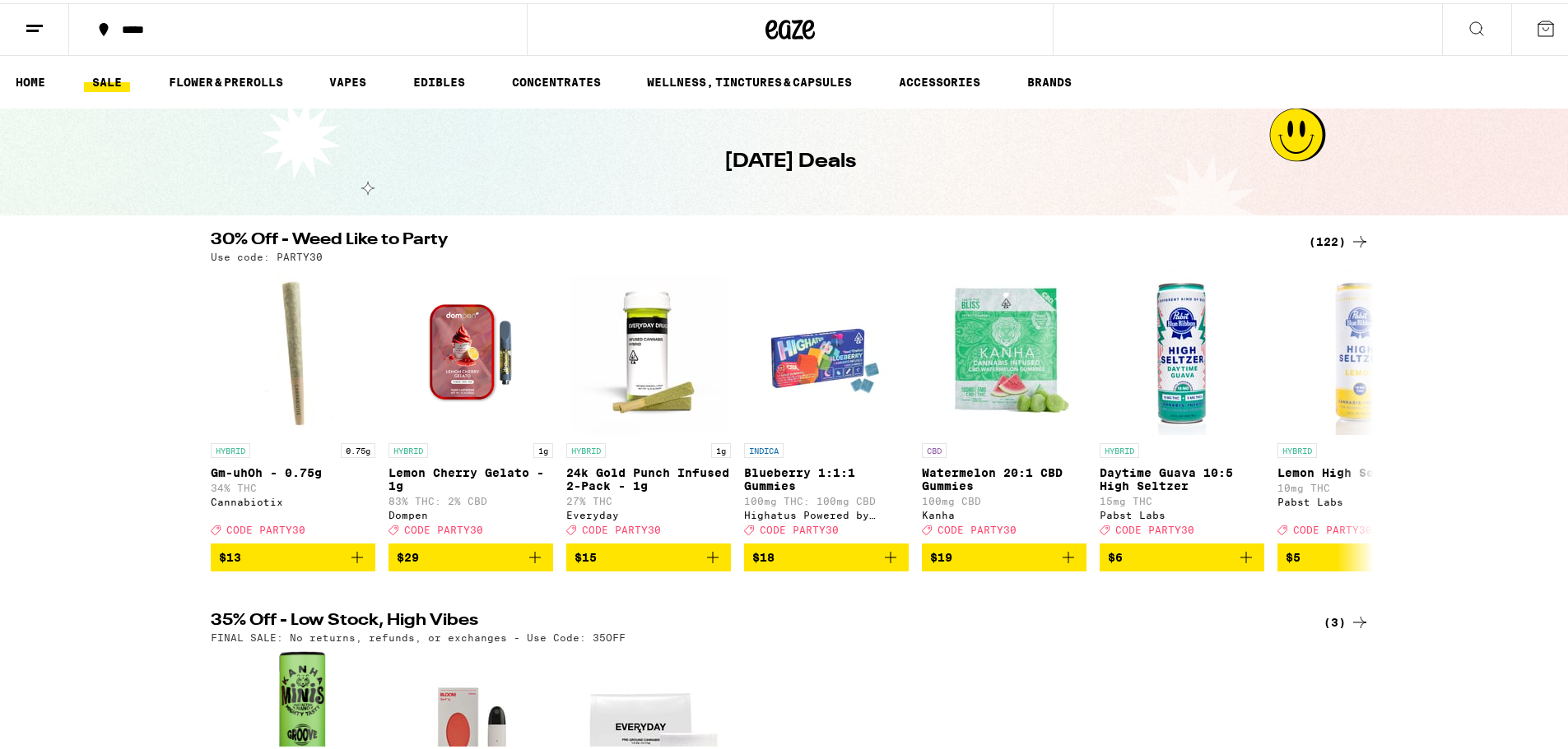
click at [1327, 236] on div "(122)" at bounding box center [1340, 238] width 61 height 20
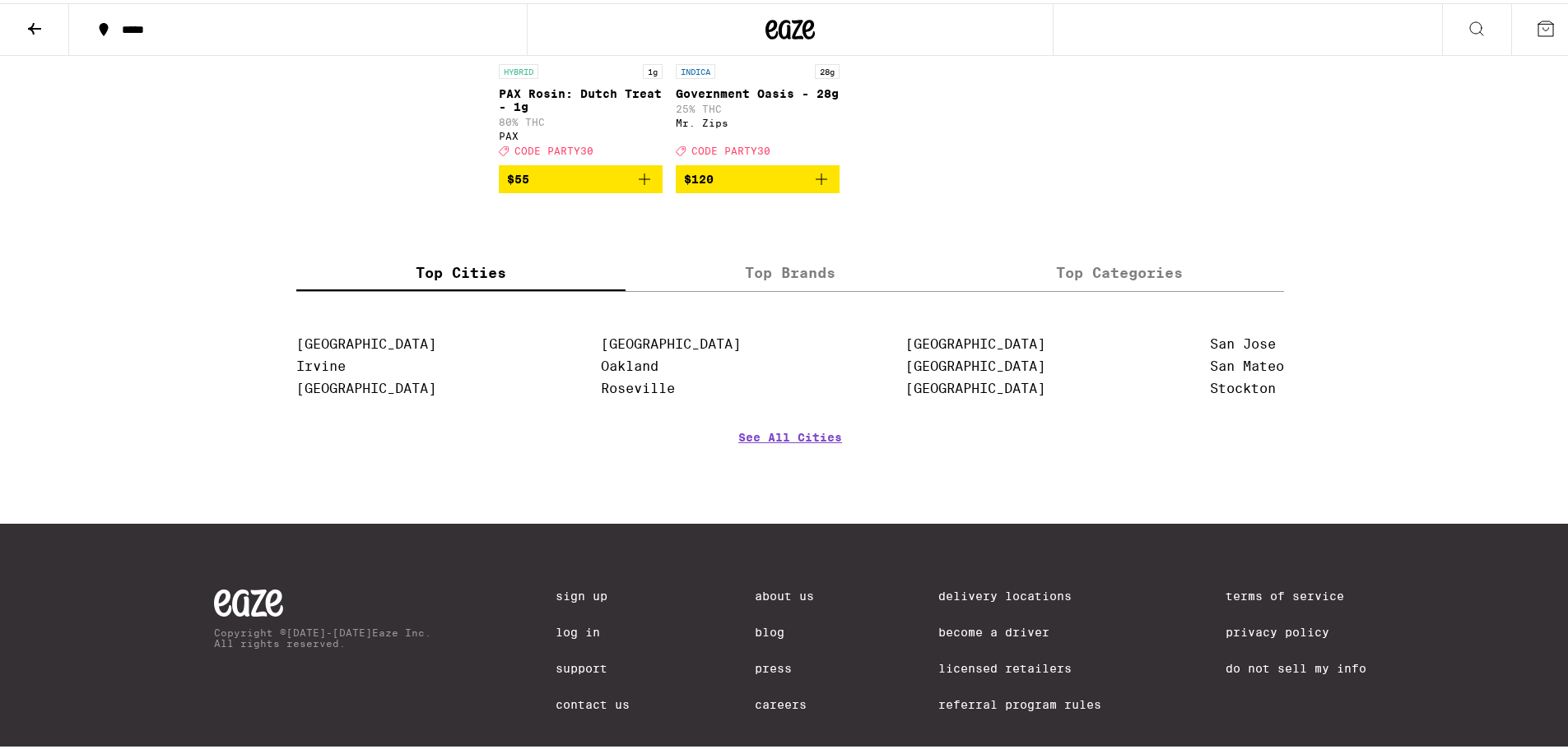
scroll to position [7897, 0]
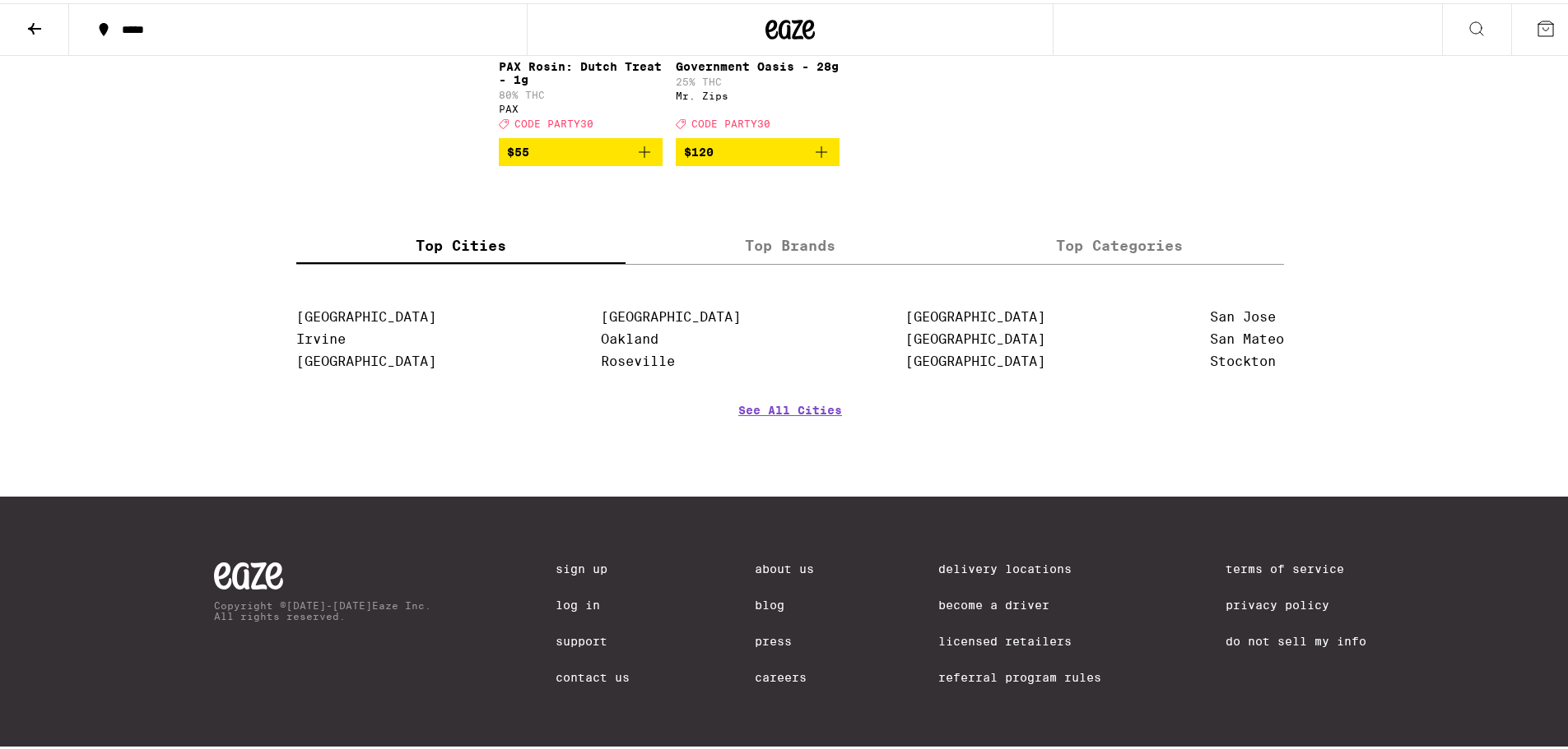
click at [34, 26] on icon at bounding box center [34, 25] width 20 height 20
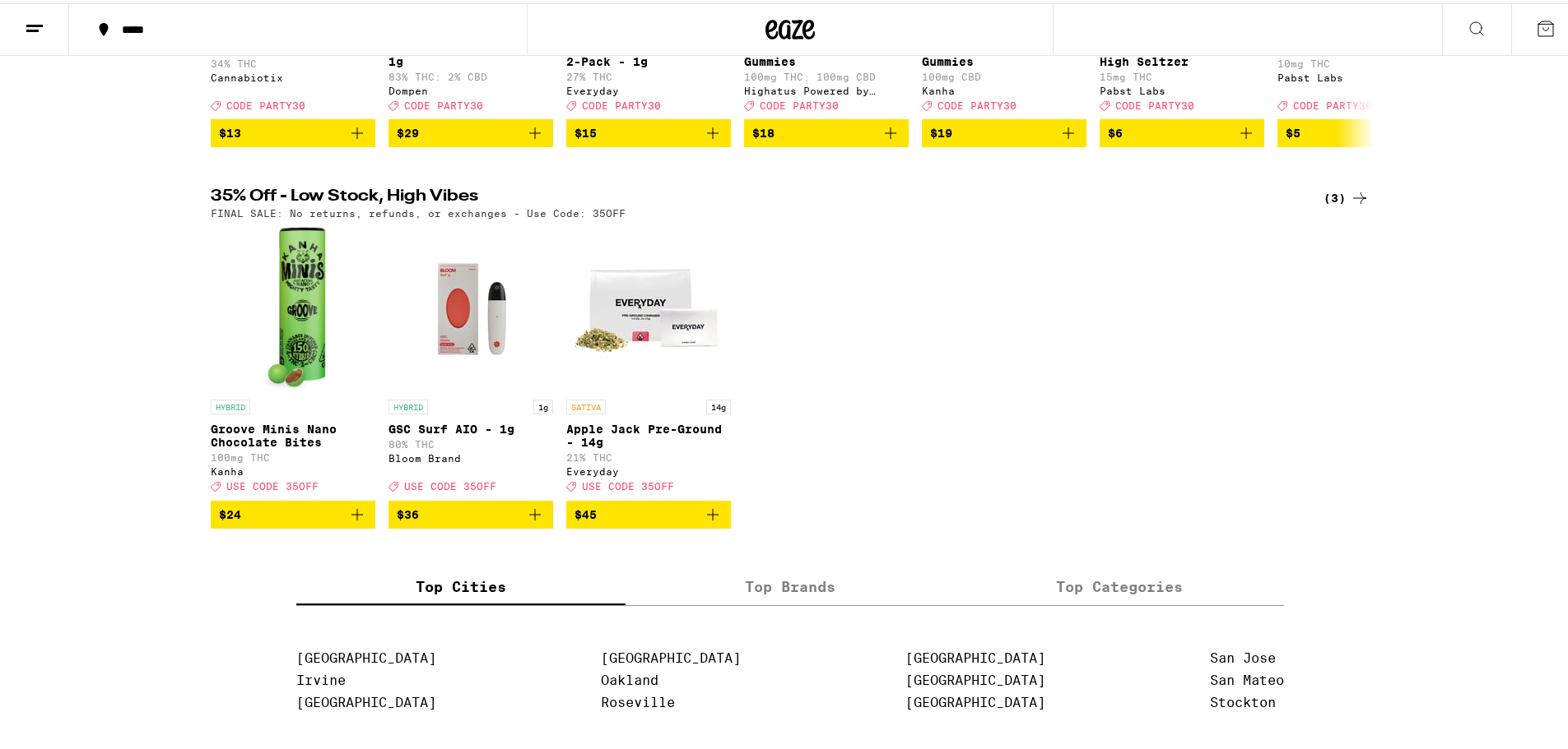
scroll to position [440, 0]
